Goal: Transaction & Acquisition: Purchase product/service

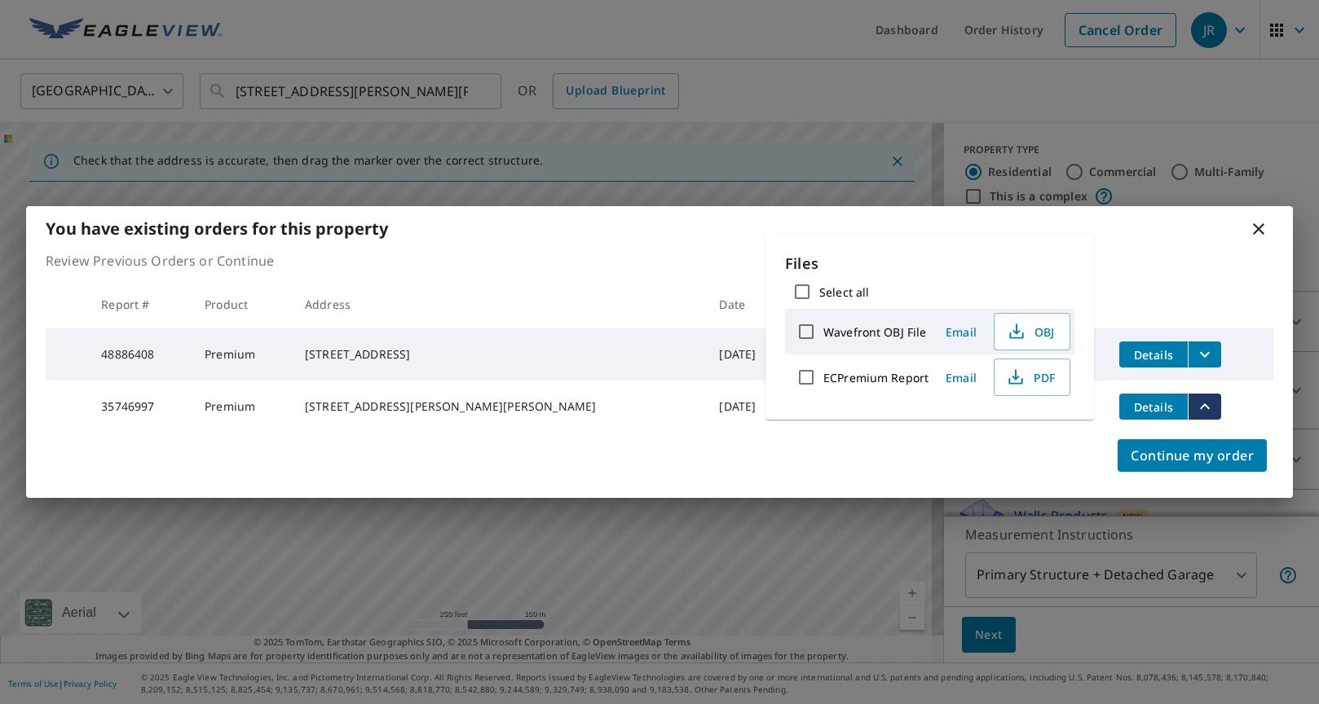
click at [1258, 224] on icon at bounding box center [1258, 229] width 20 height 20
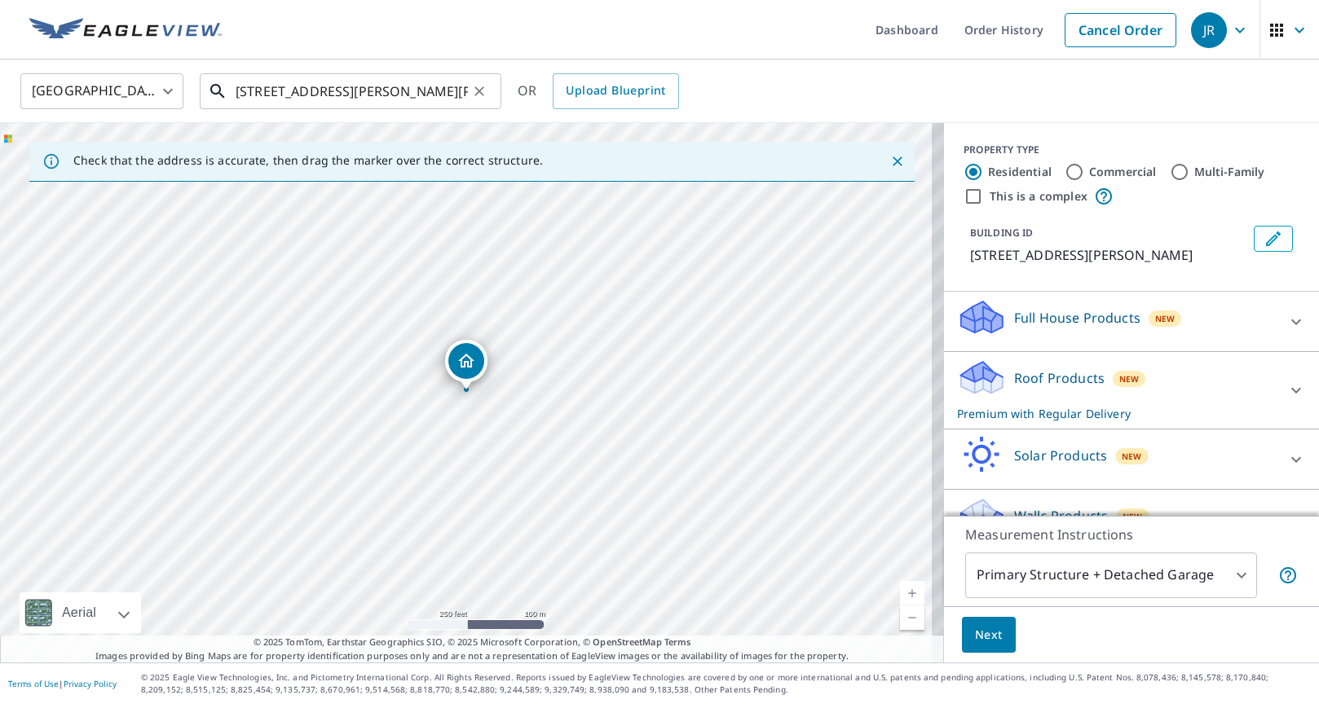
click at [328, 88] on input "[STREET_ADDRESS][PERSON_NAME][PERSON_NAME]" at bounding box center [352, 91] width 232 height 46
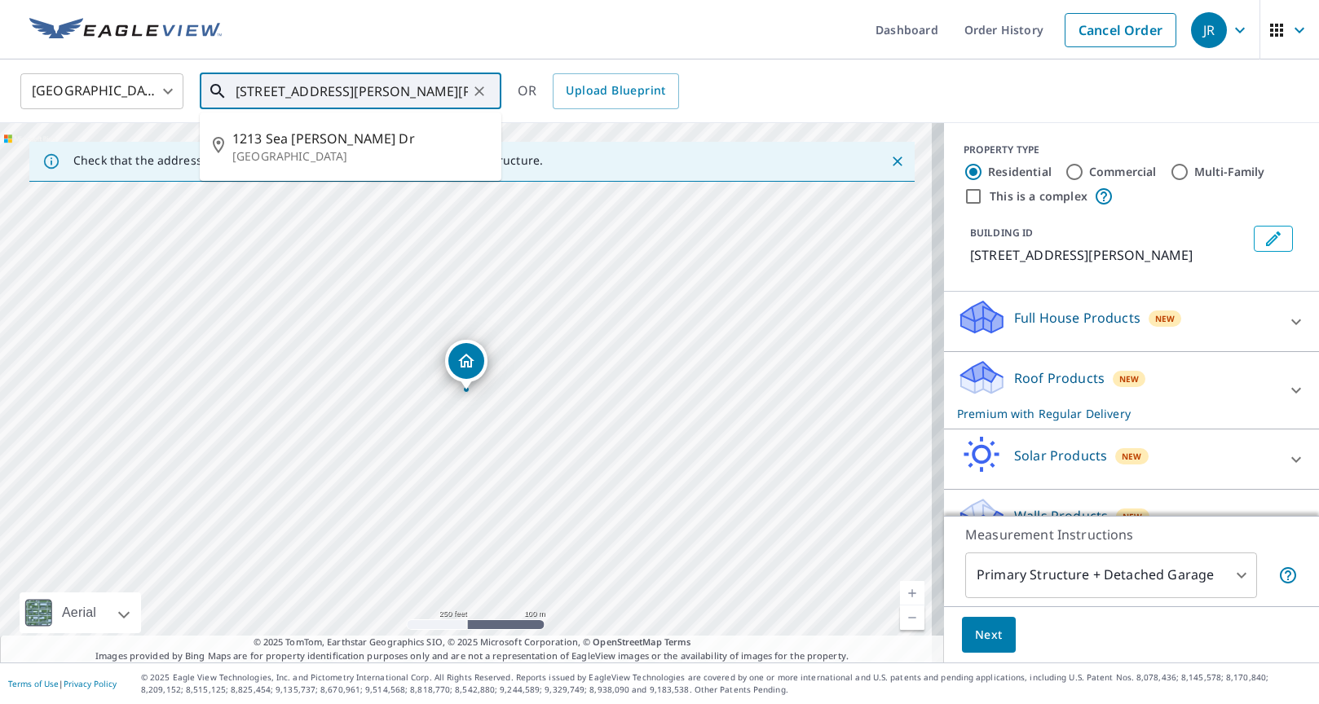
click at [478, 89] on icon "Clear" at bounding box center [479, 91] width 10 height 10
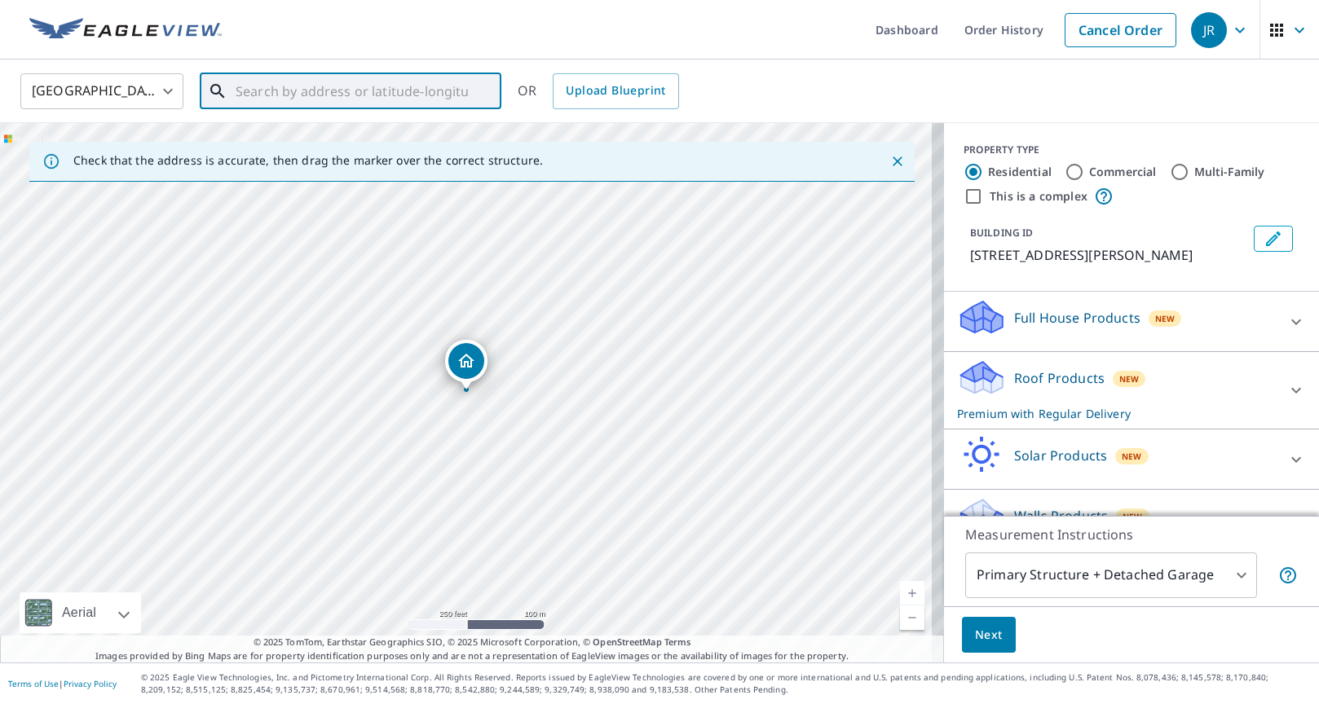
click at [368, 84] on input "text" at bounding box center [352, 91] width 232 height 46
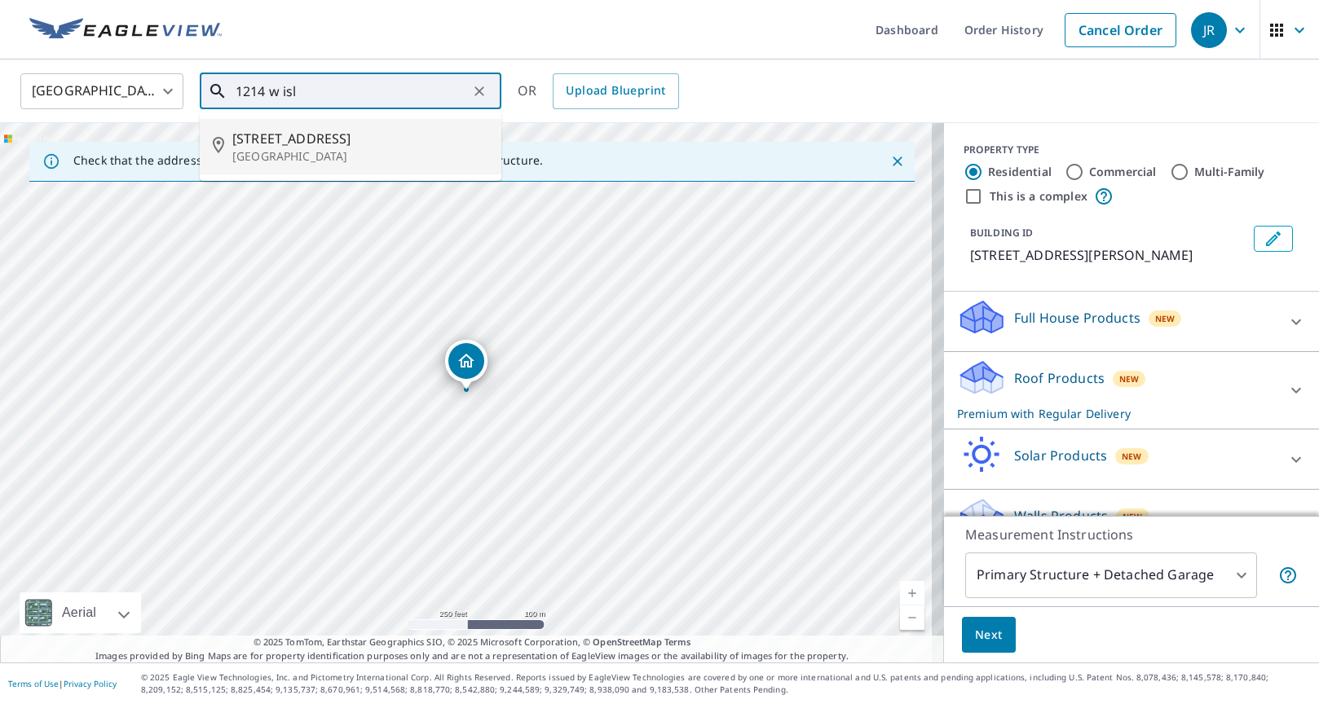
click at [356, 156] on p "[GEOGRAPHIC_DATA]" at bounding box center [360, 156] width 256 height 16
type input "[STREET_ADDRESS]"
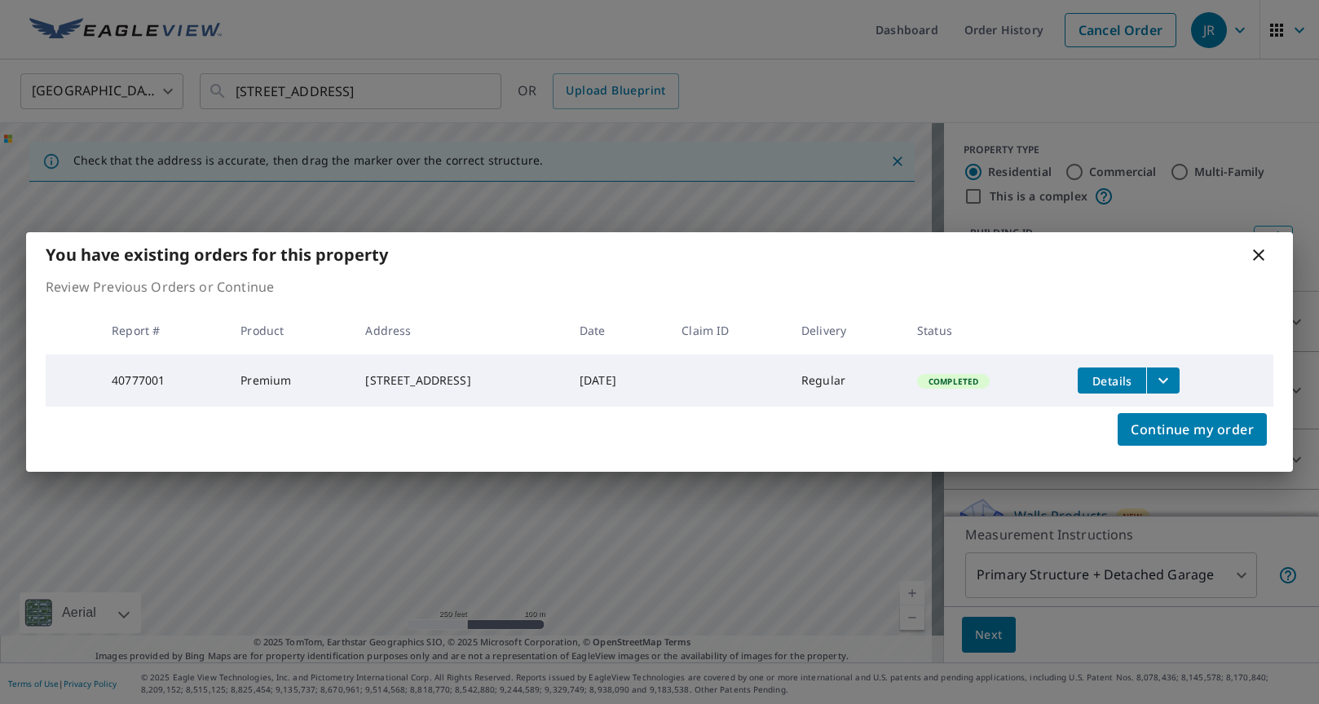
click at [1261, 253] on icon at bounding box center [1258, 255] width 20 height 20
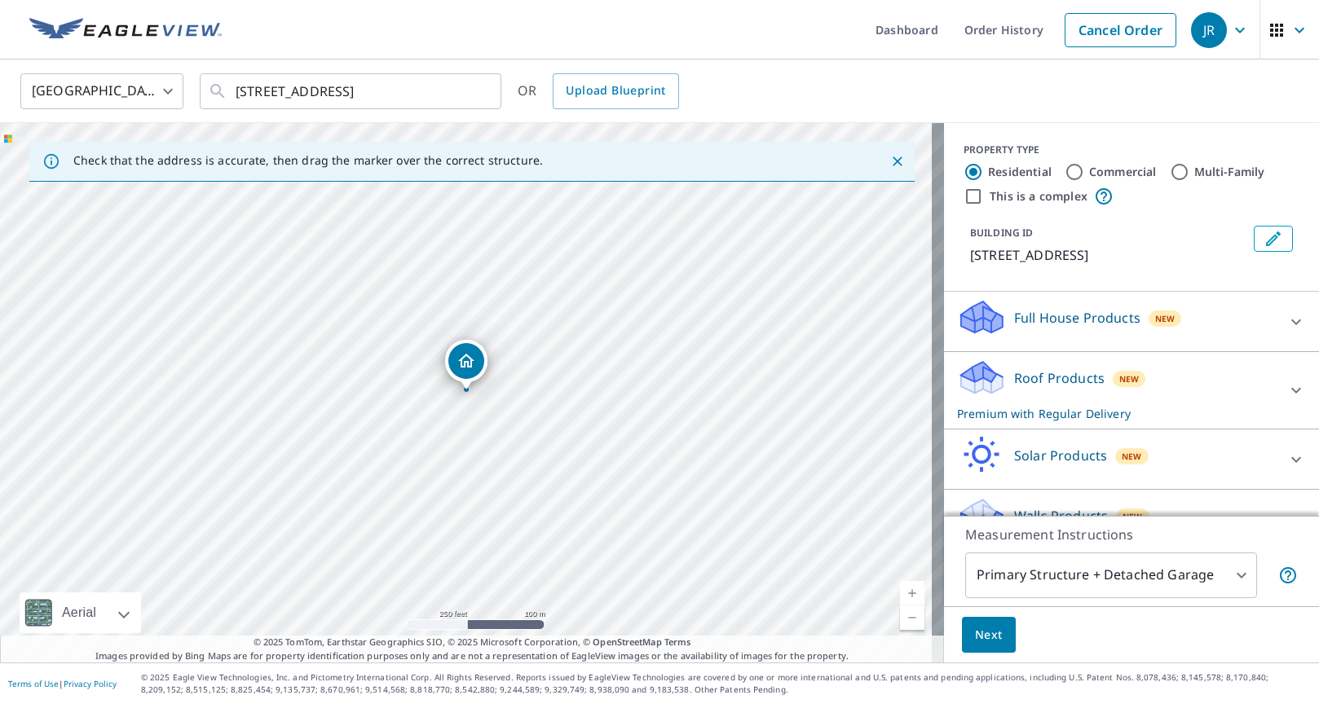
click at [1032, 388] on p "Roof Products" at bounding box center [1059, 378] width 90 height 20
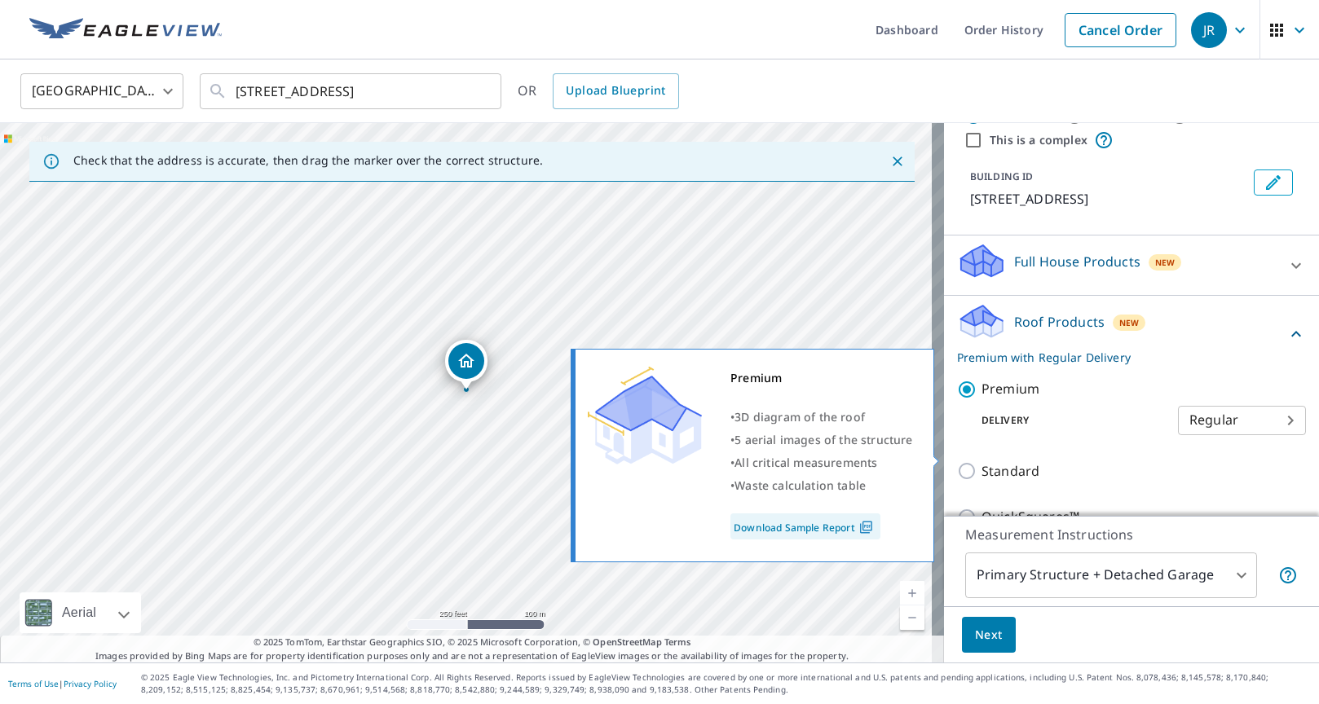
scroll to position [136, 0]
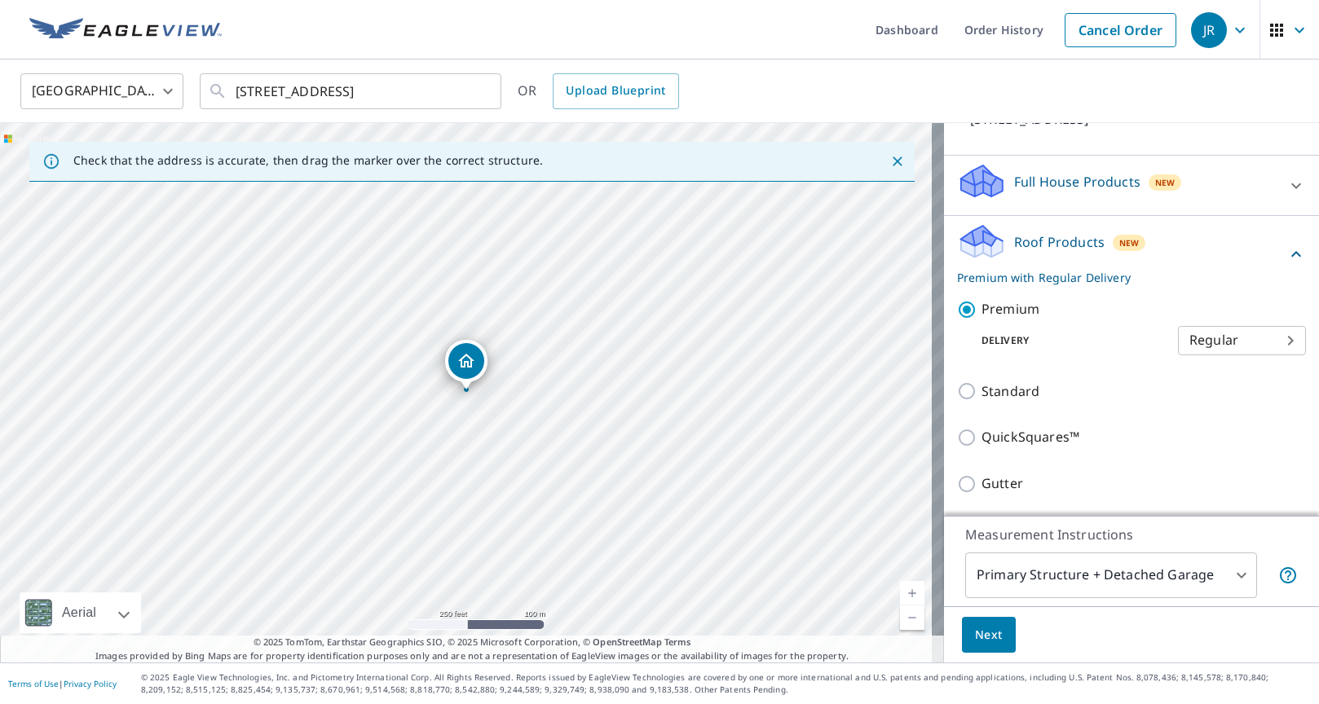
click at [980, 633] on span "Next" at bounding box center [989, 635] width 28 height 20
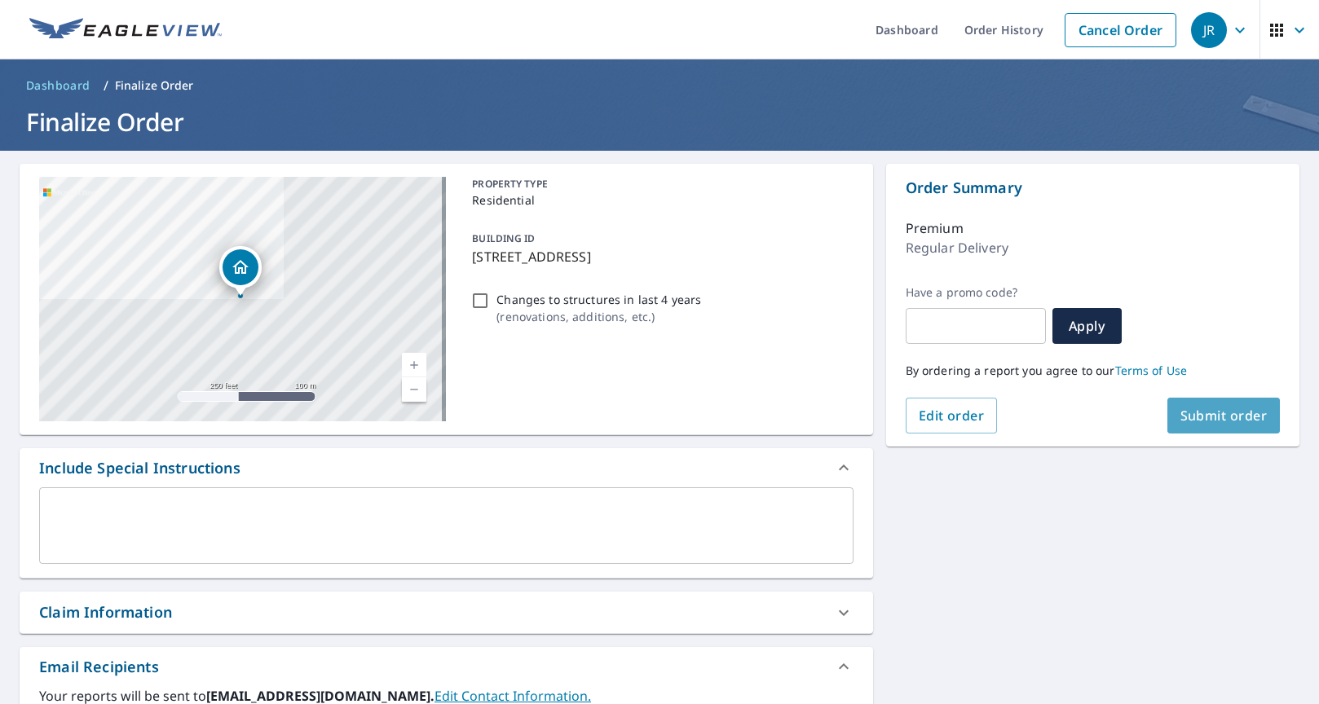
click at [1227, 403] on button "Submit order" at bounding box center [1223, 416] width 113 height 36
